Goal: Task Accomplishment & Management: Manage account settings

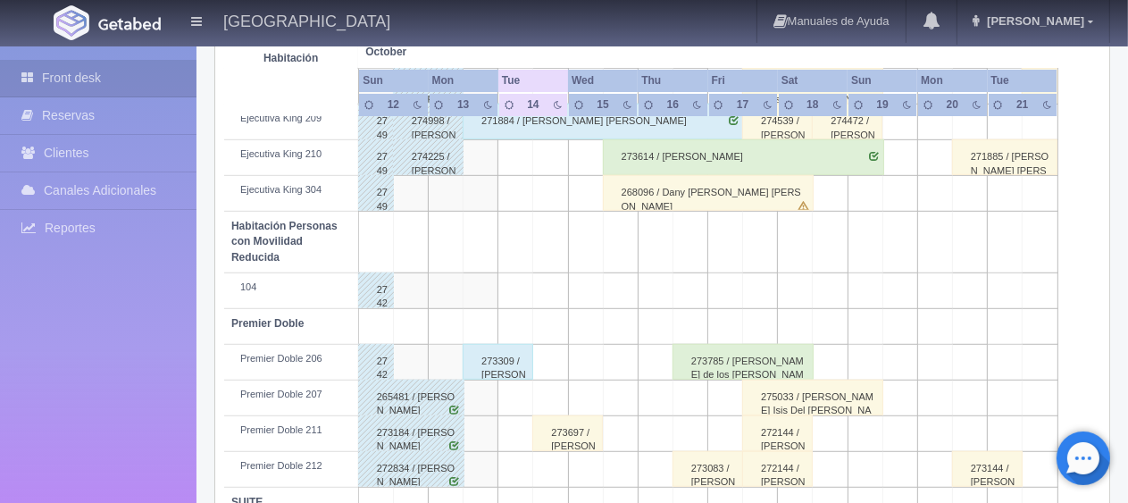
scroll to position [952, 0]
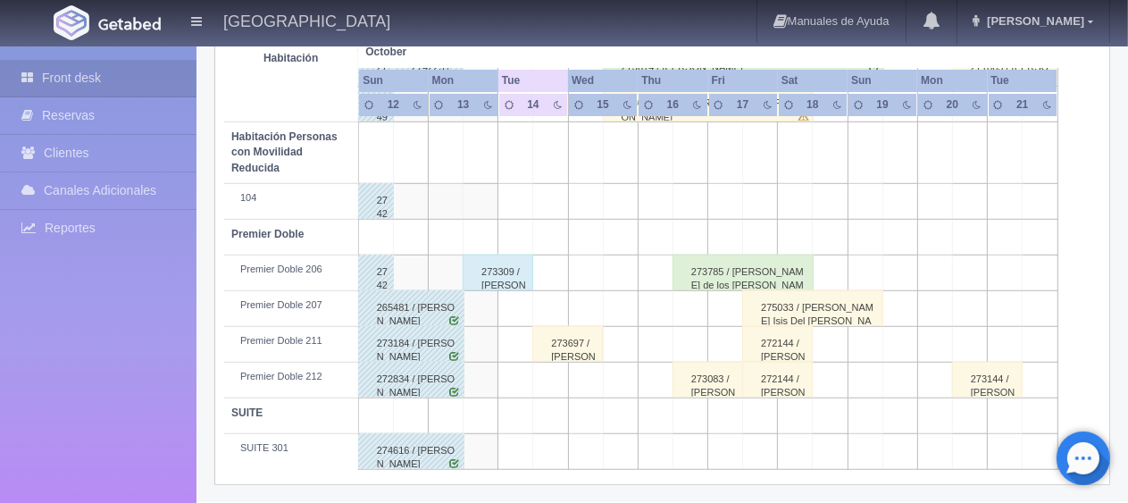
click at [573, 348] on div "273697 / [PERSON_NAME]" at bounding box center [567, 344] width 71 height 36
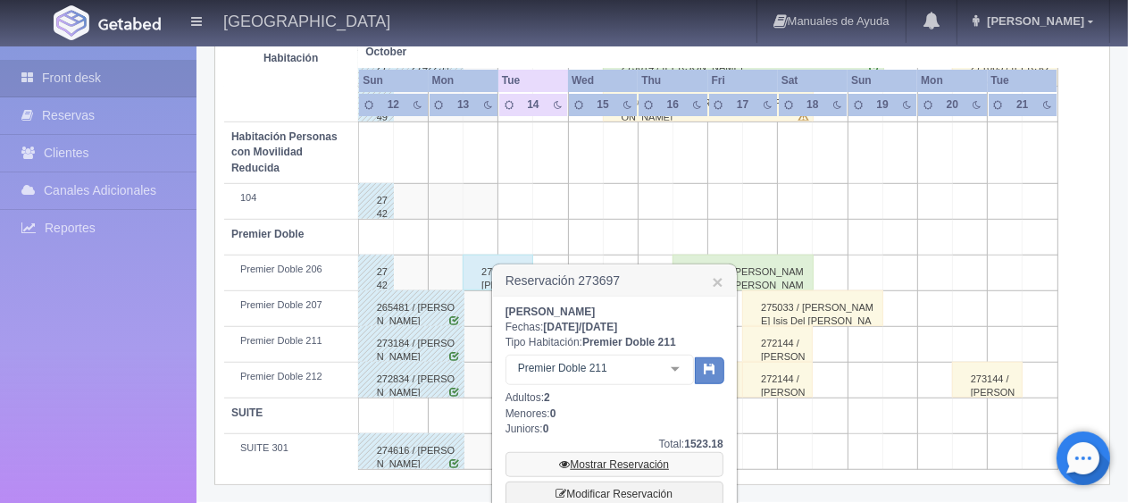
click at [602, 466] on link "Mostrar Reservación" at bounding box center [615, 464] width 218 height 25
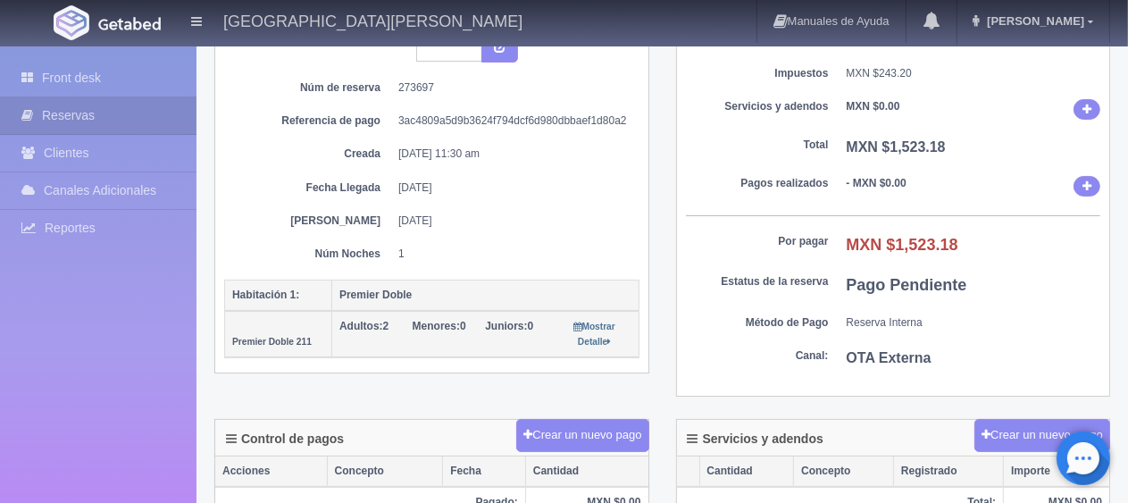
scroll to position [357, 0]
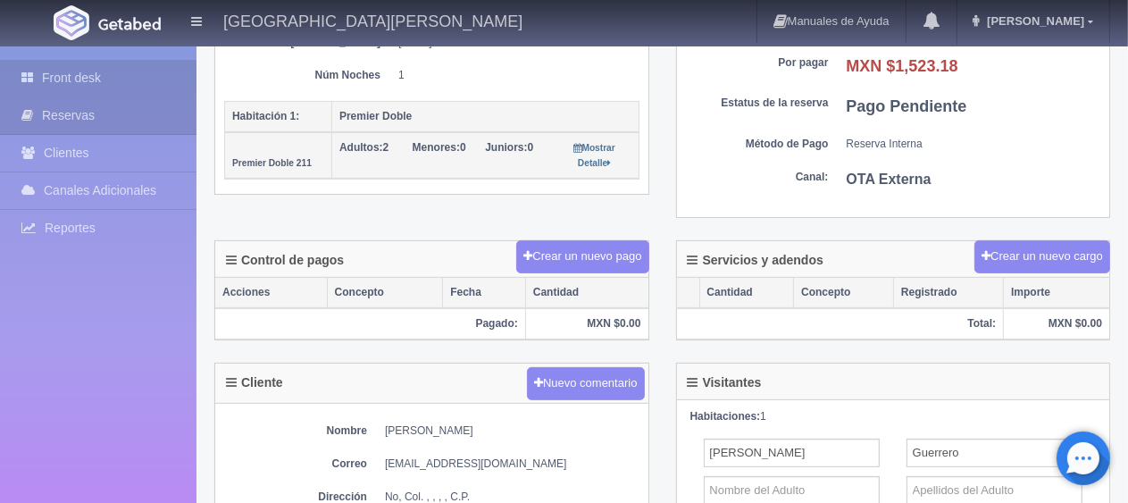
click at [107, 70] on link "Front desk" at bounding box center [98, 78] width 196 height 37
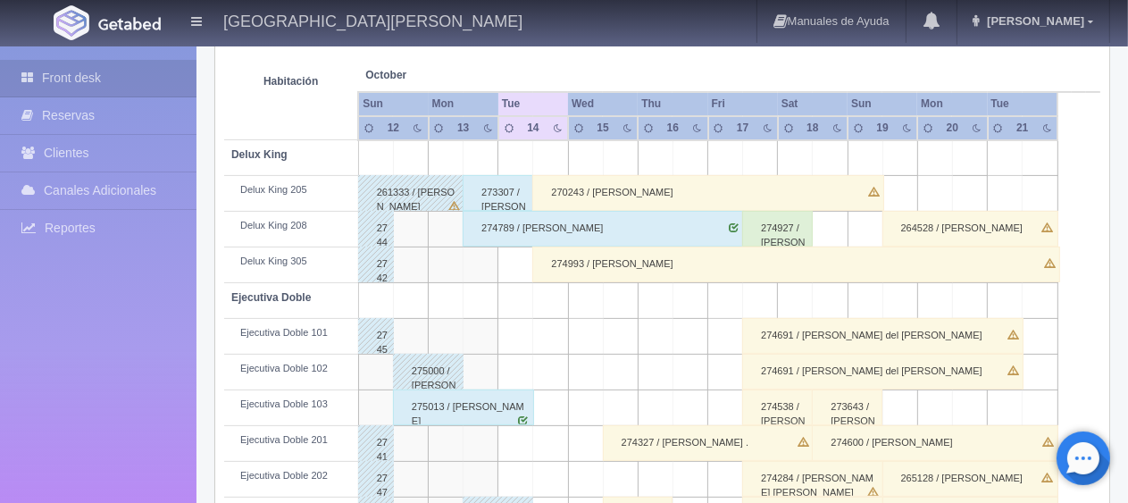
scroll to position [238, 0]
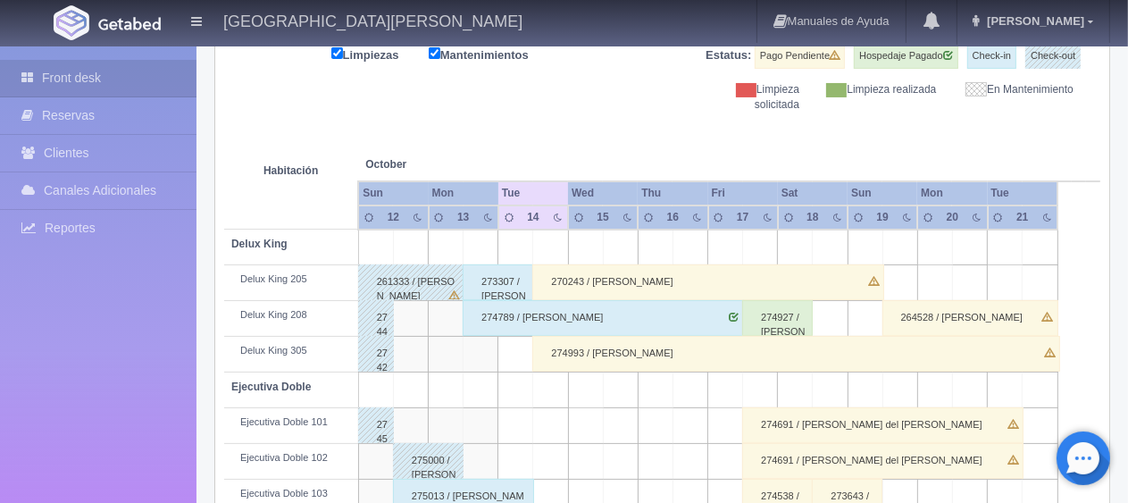
click at [643, 359] on div "274993 / [PERSON_NAME]" at bounding box center [796, 354] width 528 height 36
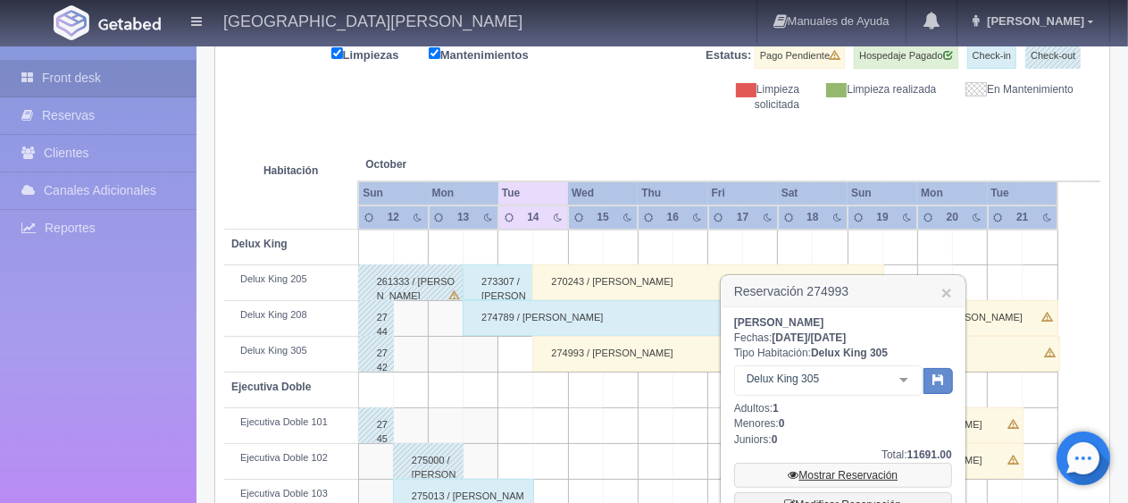
click at [832, 477] on link "Mostrar Reservación" at bounding box center [843, 475] width 218 height 25
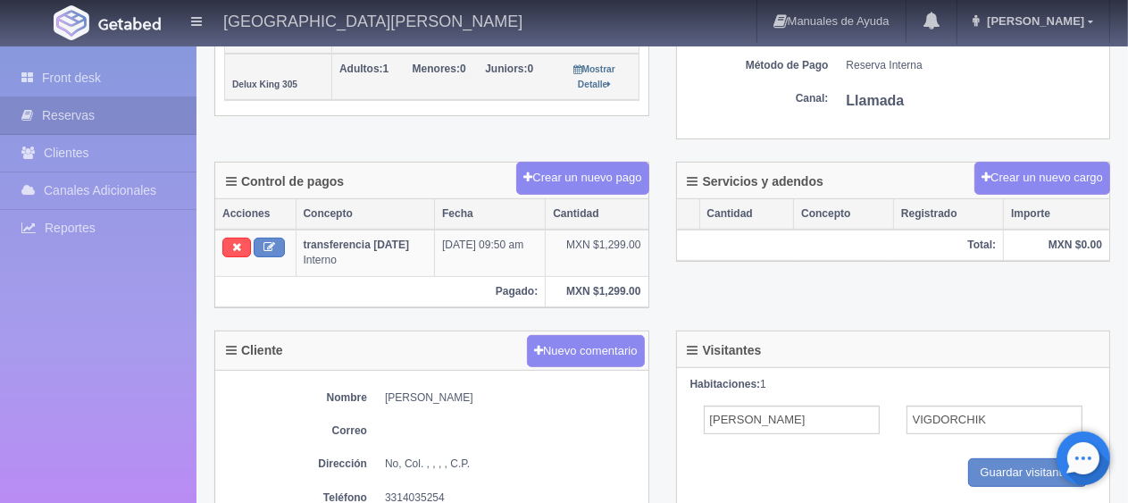
scroll to position [168, 0]
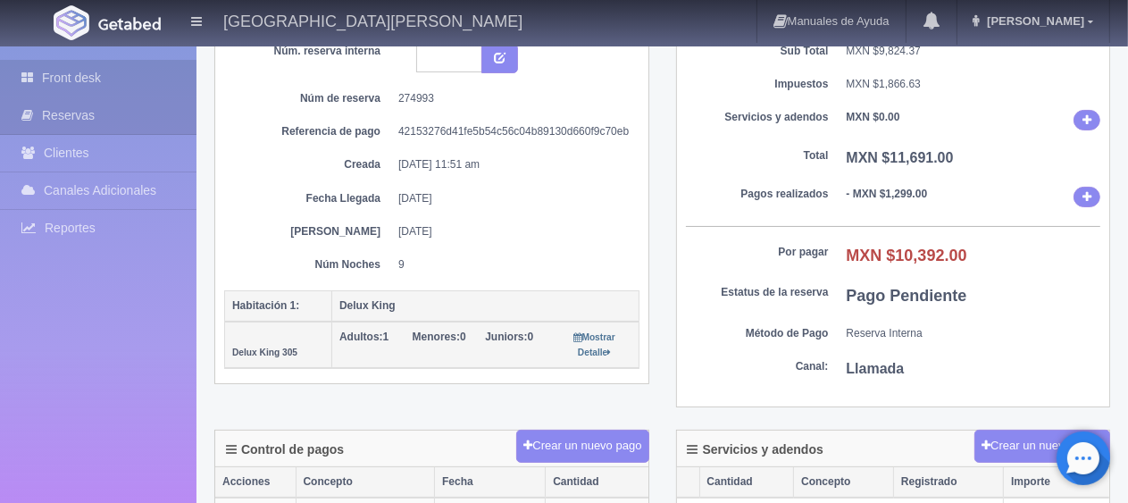
click at [46, 81] on link "Front desk" at bounding box center [98, 78] width 196 height 37
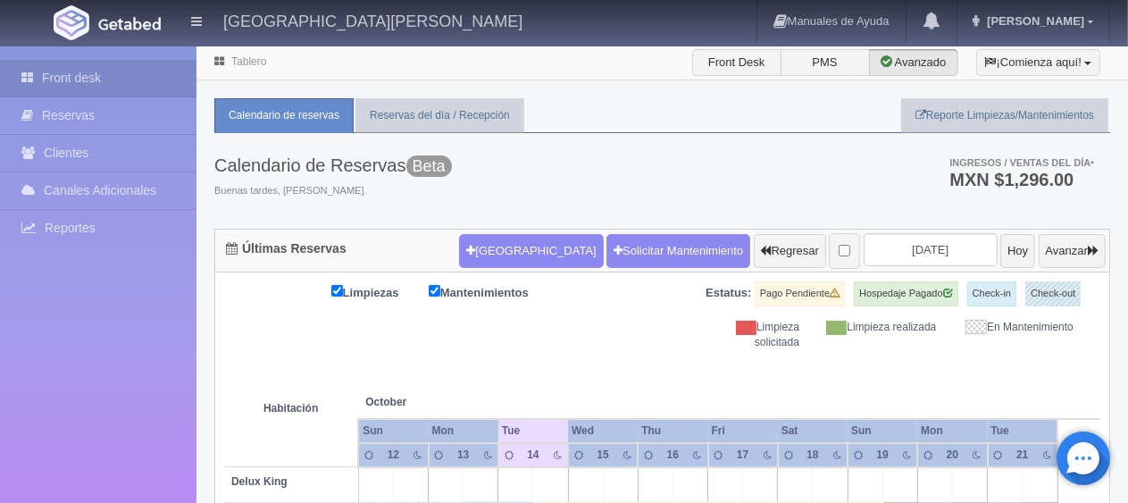
scroll to position [179, 0]
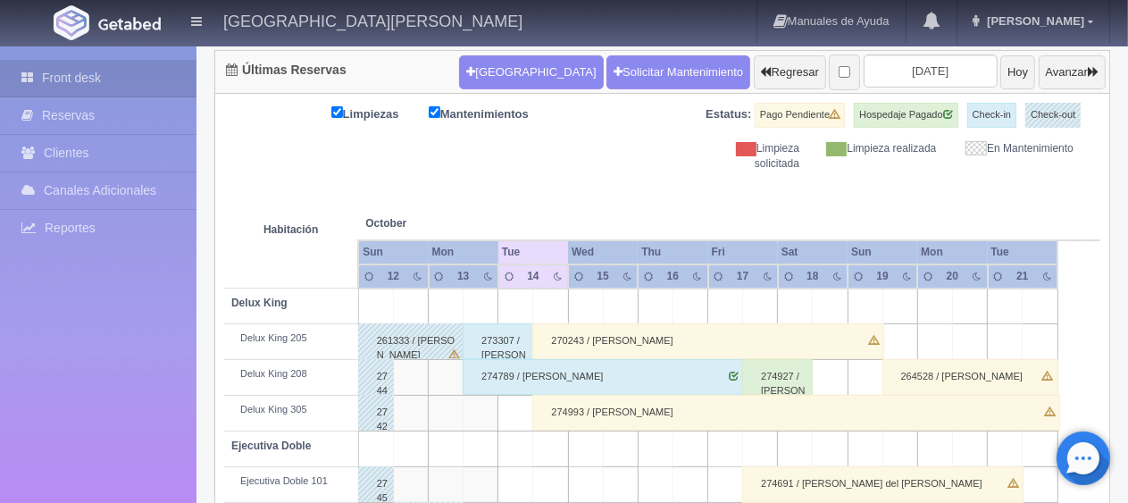
click at [629, 338] on div "270243 / [PERSON_NAME]" at bounding box center [708, 341] width 352 height 36
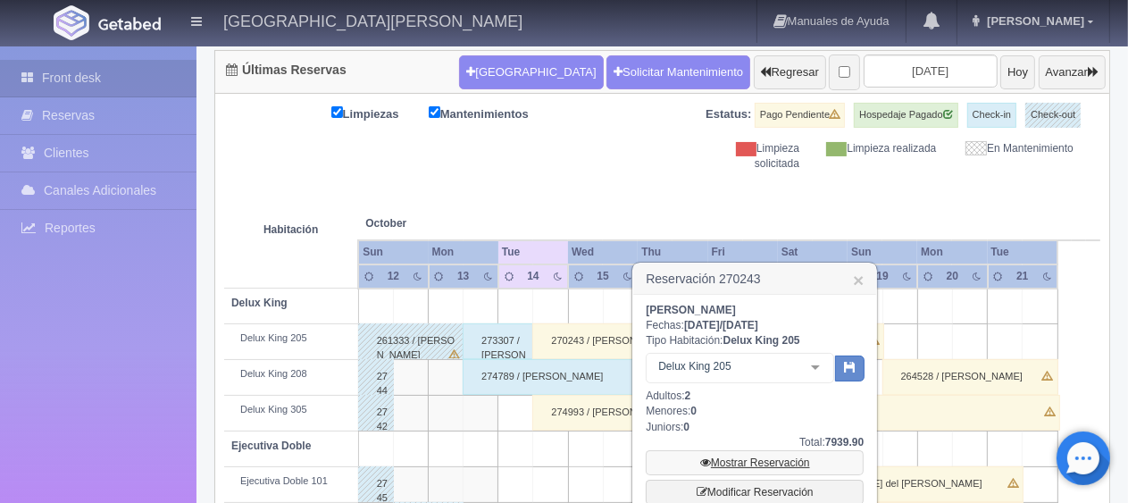
click at [751, 464] on link "Mostrar Reservación" at bounding box center [755, 462] width 218 height 25
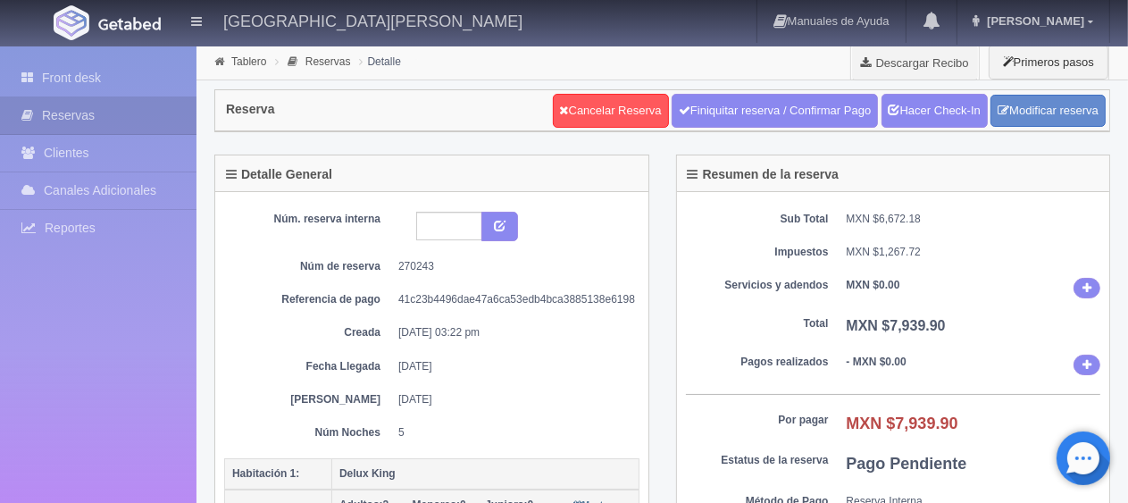
scroll to position [268, 0]
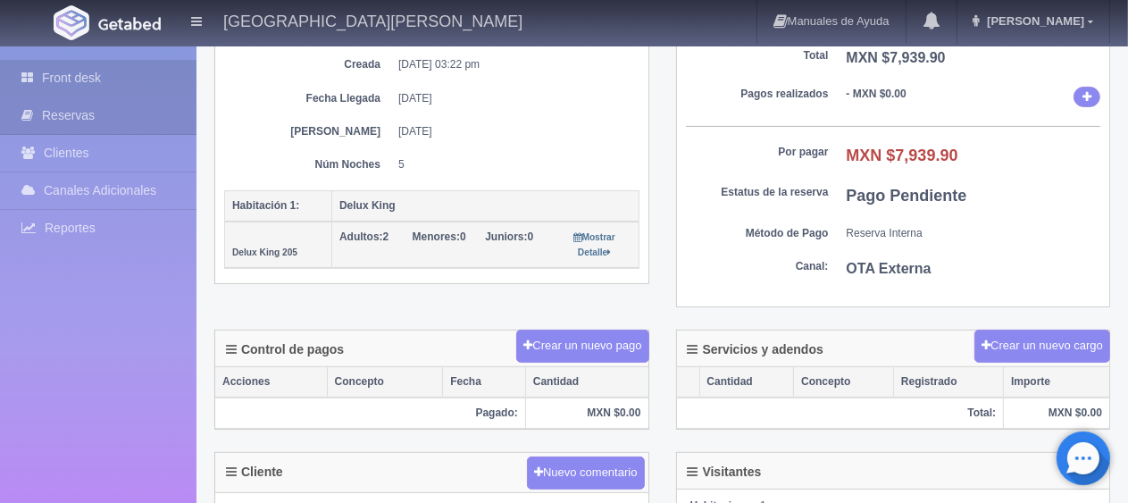
click at [136, 70] on link "Front desk" at bounding box center [98, 78] width 196 height 37
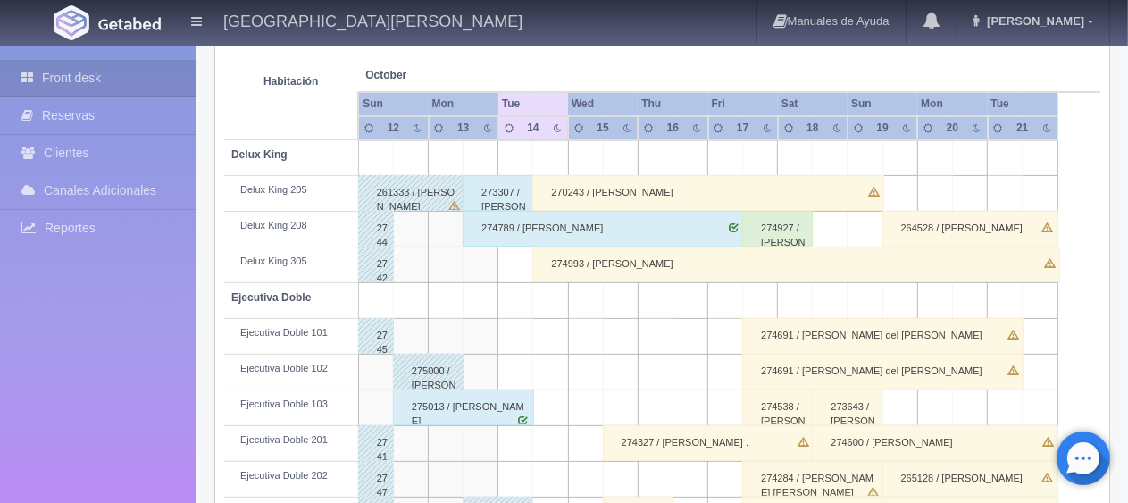
scroll to position [238, 0]
